Goal: Transaction & Acquisition: Subscribe to service/newsletter

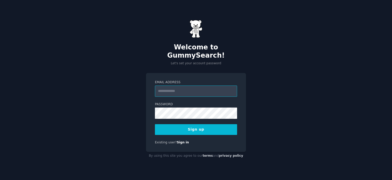
click at [161, 87] on input "Email Address" at bounding box center [196, 90] width 82 height 11
click at [189, 87] on input "Email Address" at bounding box center [196, 90] width 82 height 11
click at [176, 85] on input "Email Address" at bounding box center [196, 90] width 82 height 11
paste input "**********"
type input "**********"
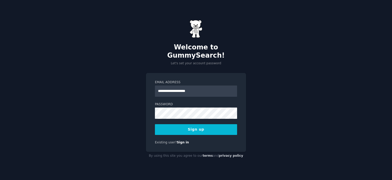
click at [191, 127] on button "Sign up" at bounding box center [196, 129] width 82 height 11
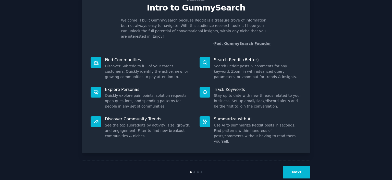
click at [296, 166] on button "Next" at bounding box center [296, 172] width 27 height 13
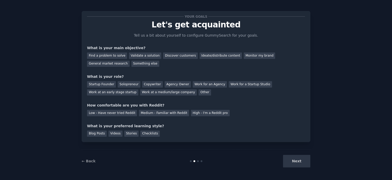
scroll to position [3, 0]
click at [296, 160] on div "Next" at bounding box center [272, 161] width 76 height 13
click at [302, 161] on div "Next" at bounding box center [272, 161] width 76 height 13
click at [110, 57] on div "Find a problem to solve" at bounding box center [107, 56] width 40 height 6
click at [104, 85] on div "Startup Founder" at bounding box center [101, 84] width 29 height 6
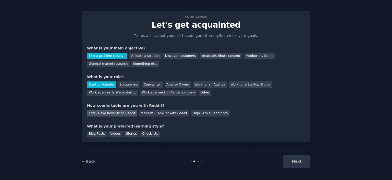
click at [115, 113] on div "Low - Have never tried Reddit" at bounding box center [112, 113] width 50 height 6
click at [128, 133] on div "Stories" at bounding box center [131, 134] width 14 height 6
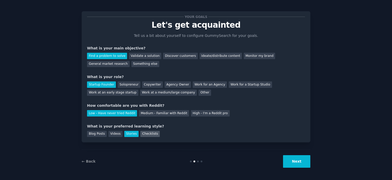
click at [140, 134] on div "Checklists" at bounding box center [149, 134] width 19 height 6
click at [302, 157] on button "Next" at bounding box center [296, 161] width 27 height 13
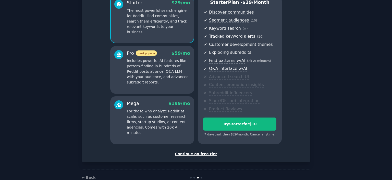
scroll to position [62, 0]
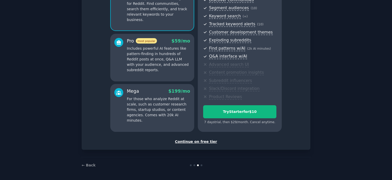
click at [194, 142] on div "Continue on free tier" at bounding box center [196, 141] width 218 height 5
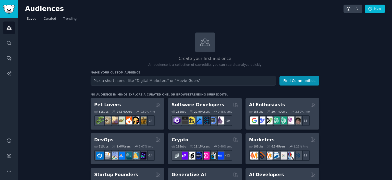
click at [48, 18] on span "Curated" at bounding box center [50, 19] width 13 height 5
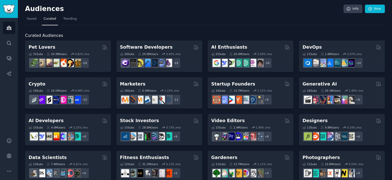
click at [313, 20] on nav "Saved Curated Trending" at bounding box center [205, 20] width 360 height 10
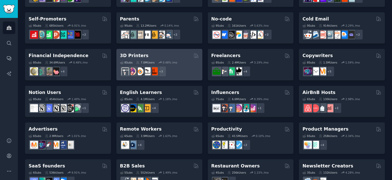
scroll to position [226, 0]
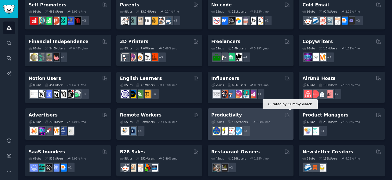
click at [287, 114] on icon at bounding box center [287, 114] width 5 height 5
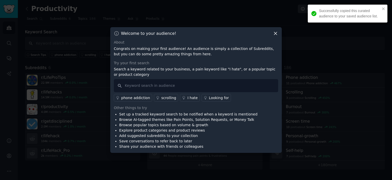
click at [275, 33] on div "Welcome to your audience! About Congrats on making your first audience! An audi…" at bounding box center [196, 89] width 172 height 125
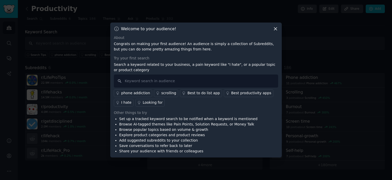
click at [276, 28] on icon at bounding box center [275, 28] width 5 height 5
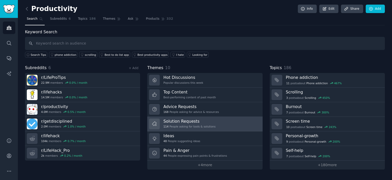
click at [196, 122] on h3 "Solution Requests" at bounding box center [189, 120] width 52 height 5
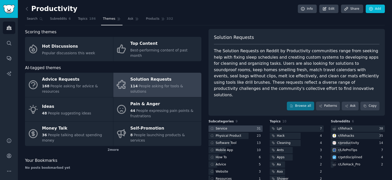
click at [228, 125] on div at bounding box center [236, 128] width 54 height 6
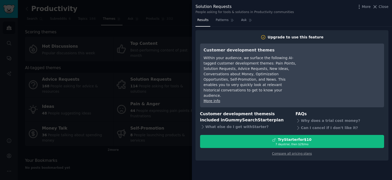
click at [186, 152] on div at bounding box center [196, 90] width 392 height 180
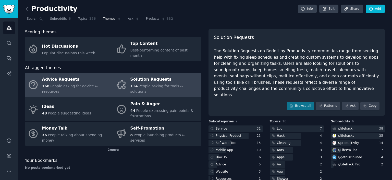
click at [57, 84] on span "People asking for advice & resources" at bounding box center [70, 88] width 56 height 9
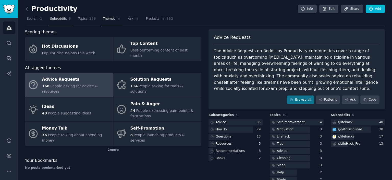
click at [58, 18] on span "Subreddits" at bounding box center [58, 19] width 17 height 5
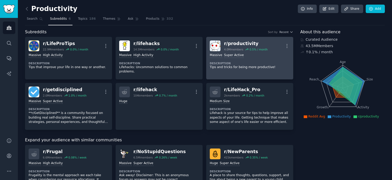
click at [240, 45] on div "r/ productivity" at bounding box center [246, 43] width 44 height 6
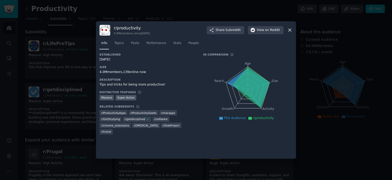
click at [292, 30] on icon at bounding box center [289, 29] width 5 height 5
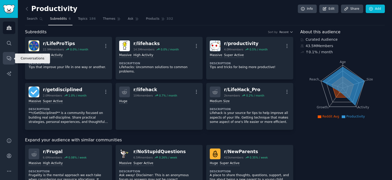
click at [9, 57] on icon "Sidebar" at bounding box center [8, 57] width 5 height 5
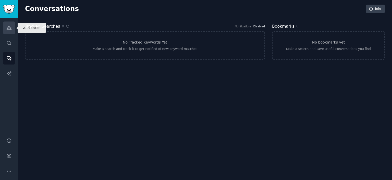
click at [11, 29] on icon "Sidebar" at bounding box center [9, 28] width 5 height 4
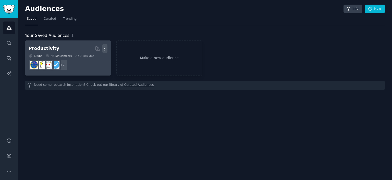
click at [103, 48] on icon "button" at bounding box center [104, 48] width 5 height 5
click at [93, 60] on p "Delete" at bounding box center [91, 58] width 12 height 5
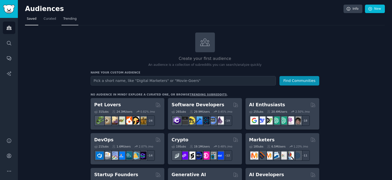
click at [69, 18] on span "Trending" at bounding box center [69, 19] width 13 height 5
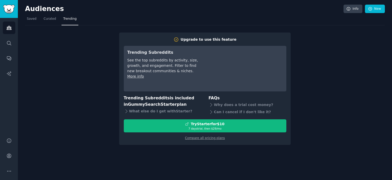
click at [54, 117] on div "Upgrade to use this feature Trending Subreddits See the top subreddits by activ…" at bounding box center [205, 84] width 360 height 119
click at [44, 19] on span "Curated" at bounding box center [50, 19] width 13 height 5
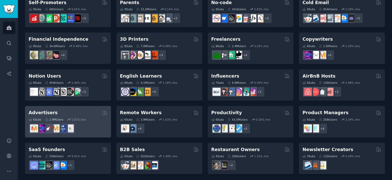
scroll to position [229, 0]
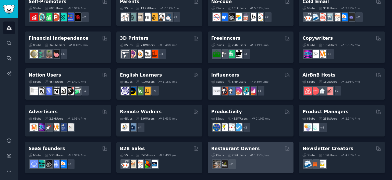
click at [245, 149] on h2 "Restaurant Owners" at bounding box center [235, 148] width 49 height 6
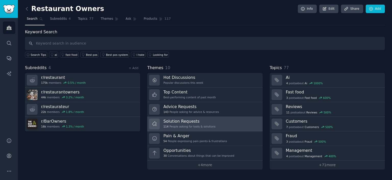
click at [186, 123] on div "Solution Requests 114 People asking for tools & solutions" at bounding box center [189, 123] width 52 height 11
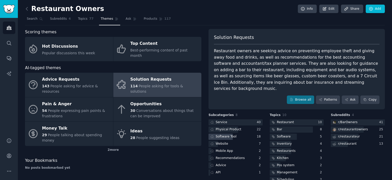
click at [232, 134] on div "Software Tool" at bounding box center [226, 136] width 21 height 5
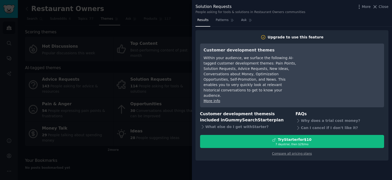
click at [160, 144] on div at bounding box center [196, 90] width 392 height 180
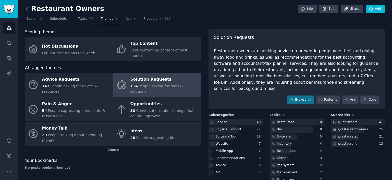
scroll to position [11, 0]
